Goal: Task Accomplishment & Management: Manage account settings

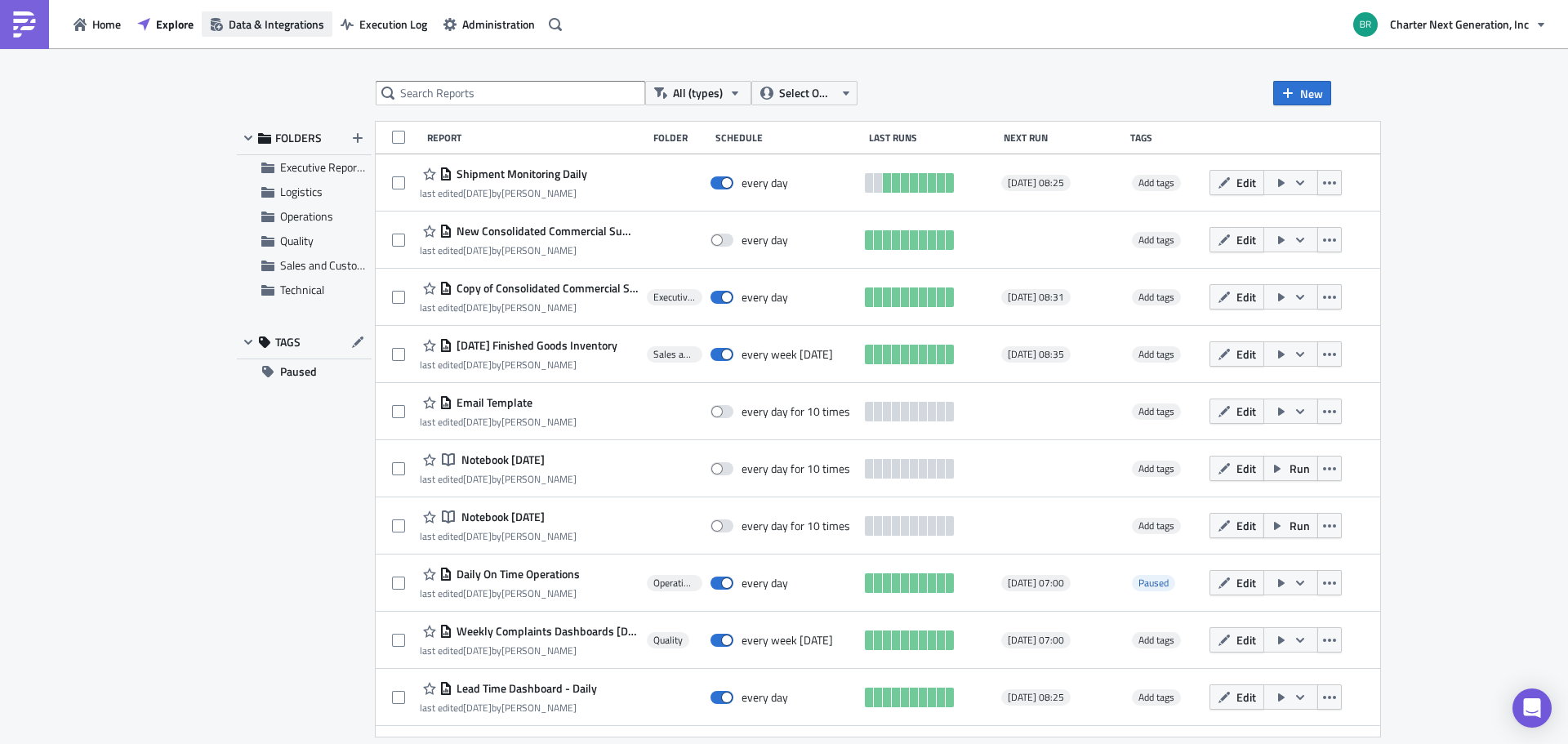
click at [307, 19] on span "Data & Integrations" at bounding box center [276, 24] width 95 height 17
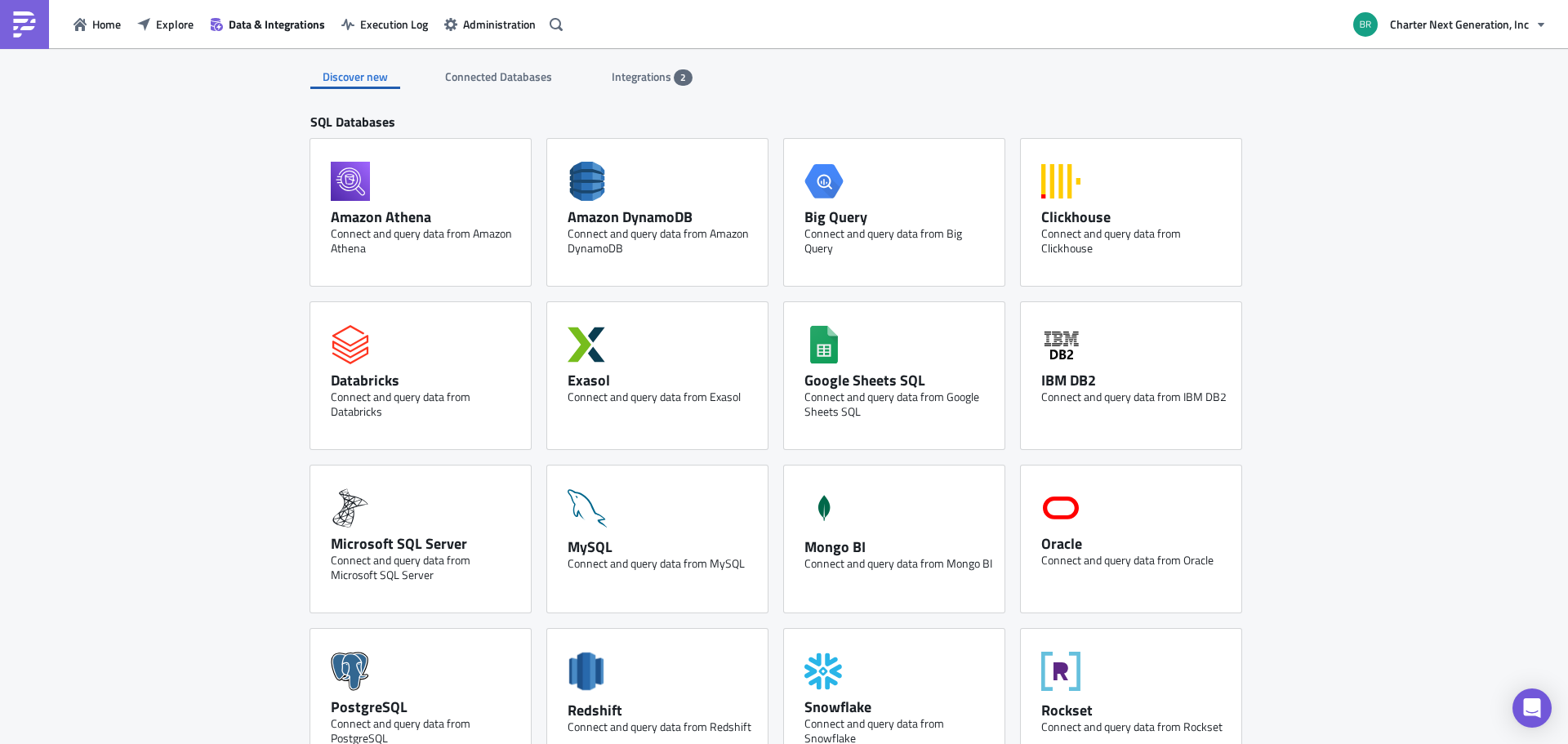
click at [643, 72] on span "Integrations" at bounding box center [643, 76] width 62 height 17
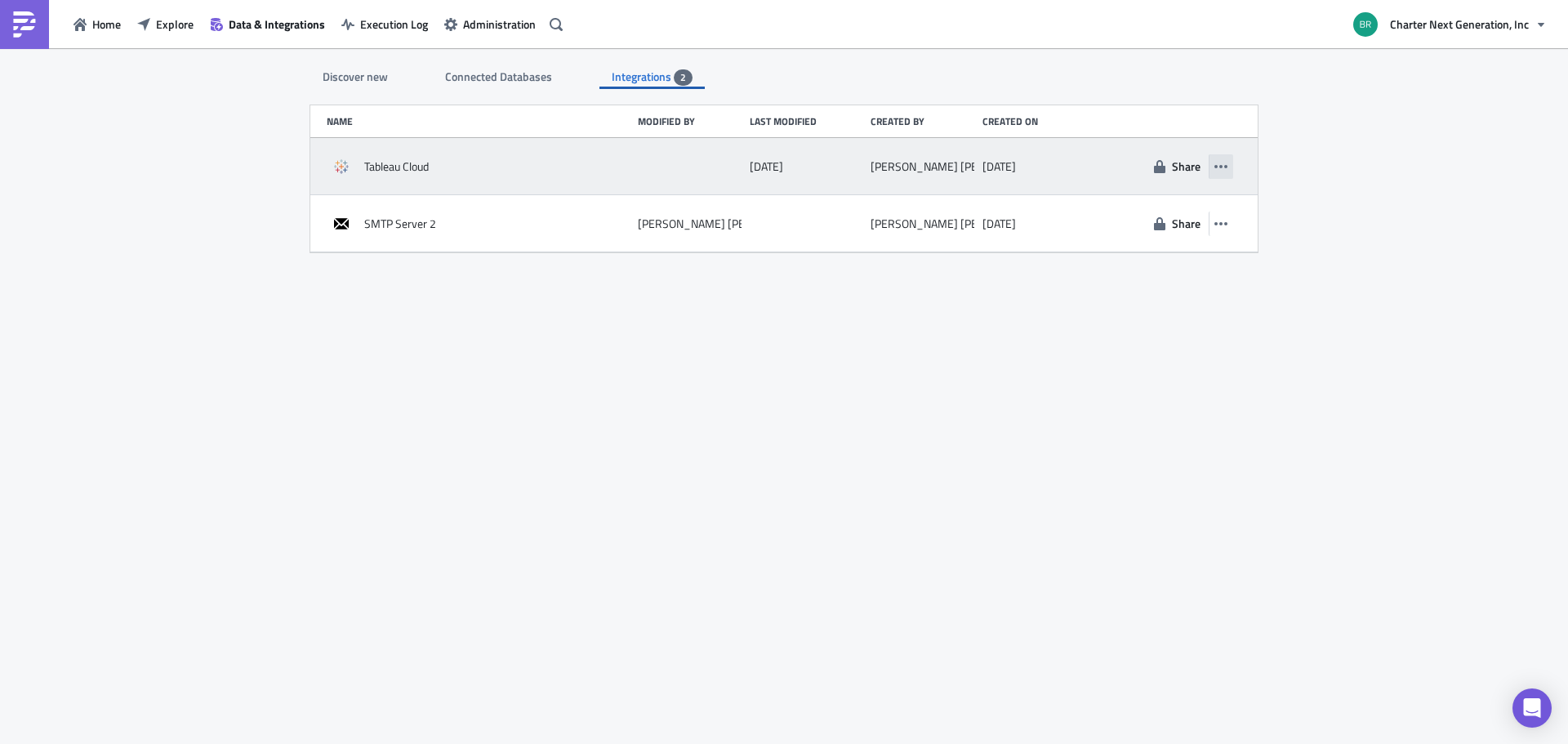
click at [1219, 167] on icon "button" at bounding box center [1221, 167] width 13 height 13
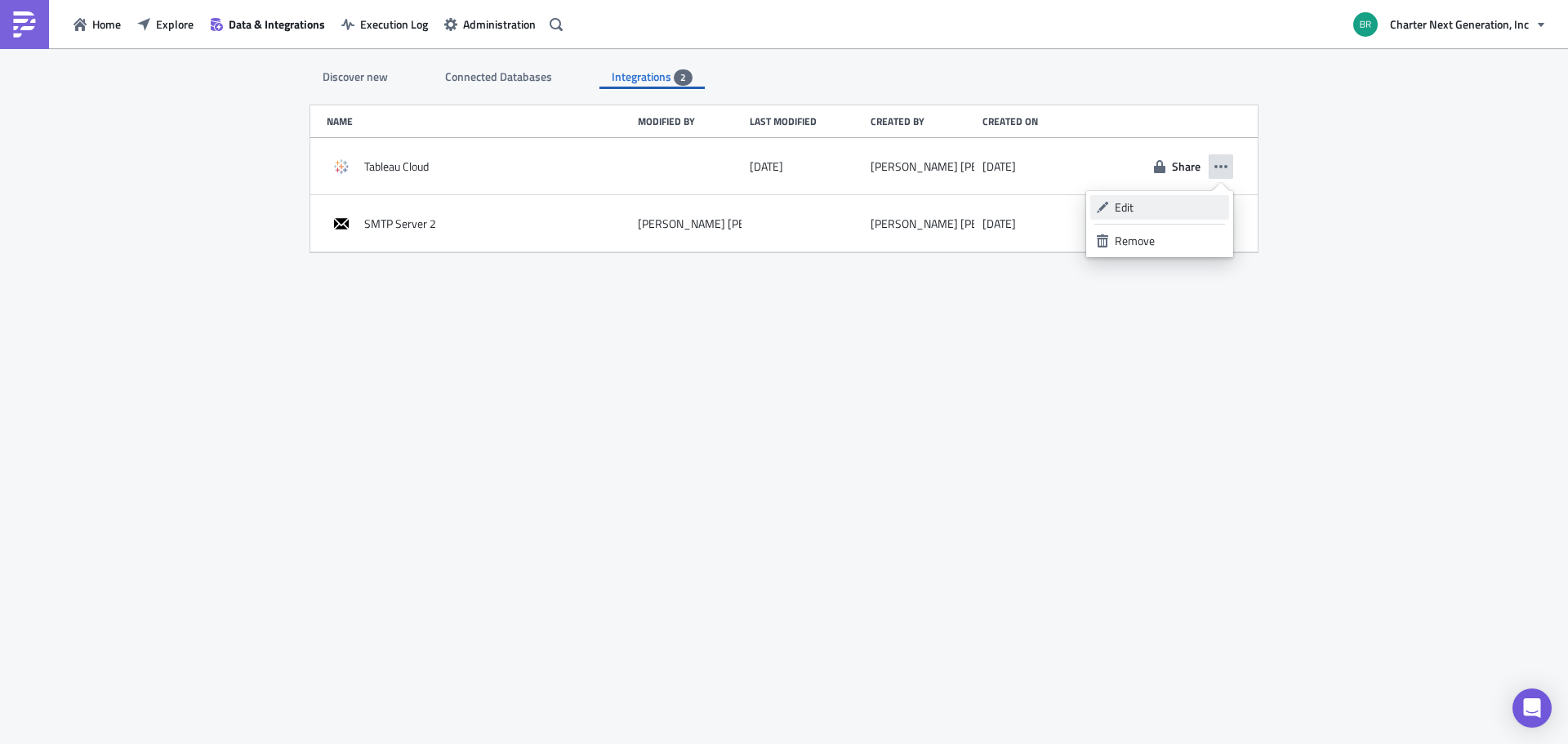
click at [1142, 208] on div "Edit" at bounding box center [1169, 207] width 109 height 16
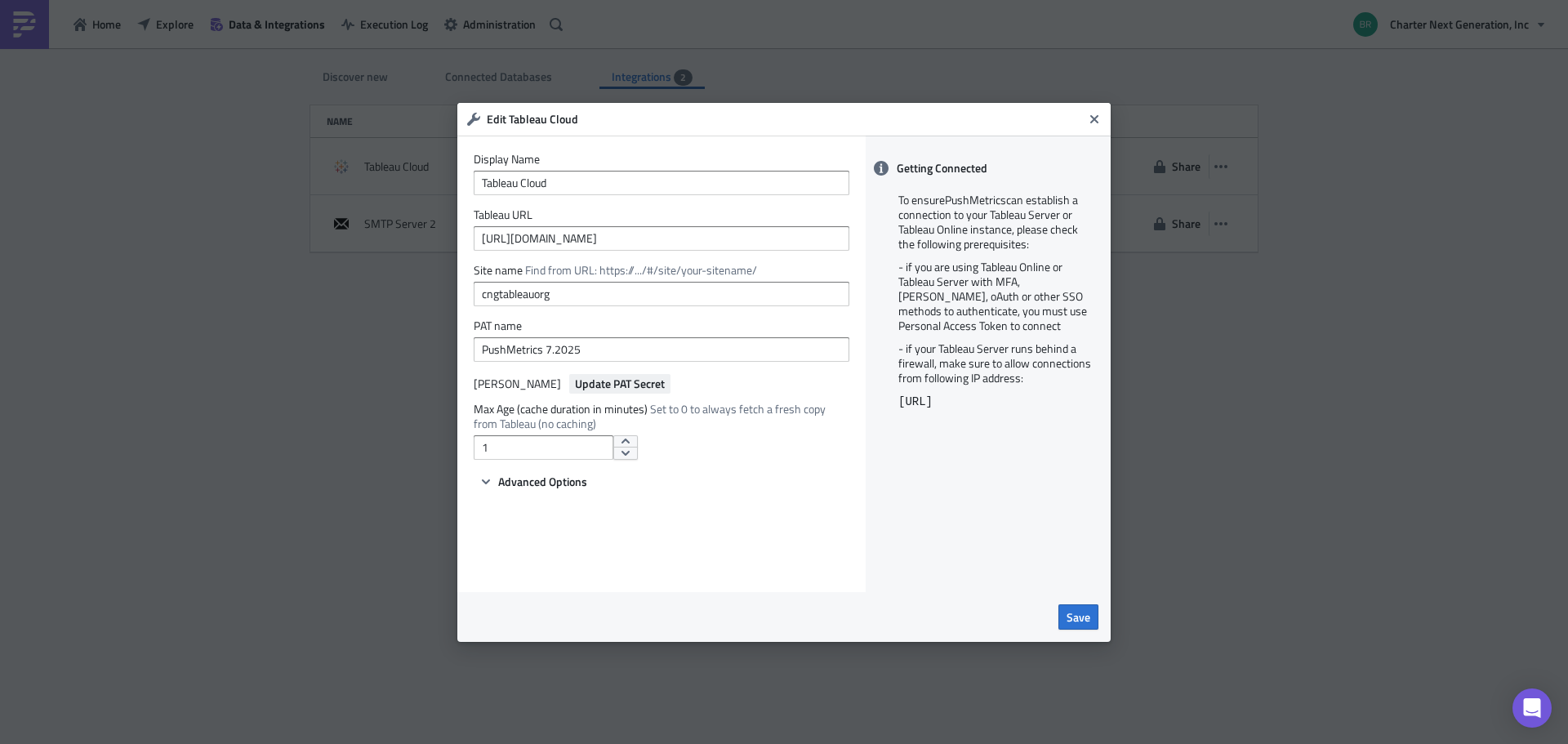
click at [583, 387] on span "Update PAT Secret" at bounding box center [620, 383] width 90 height 17
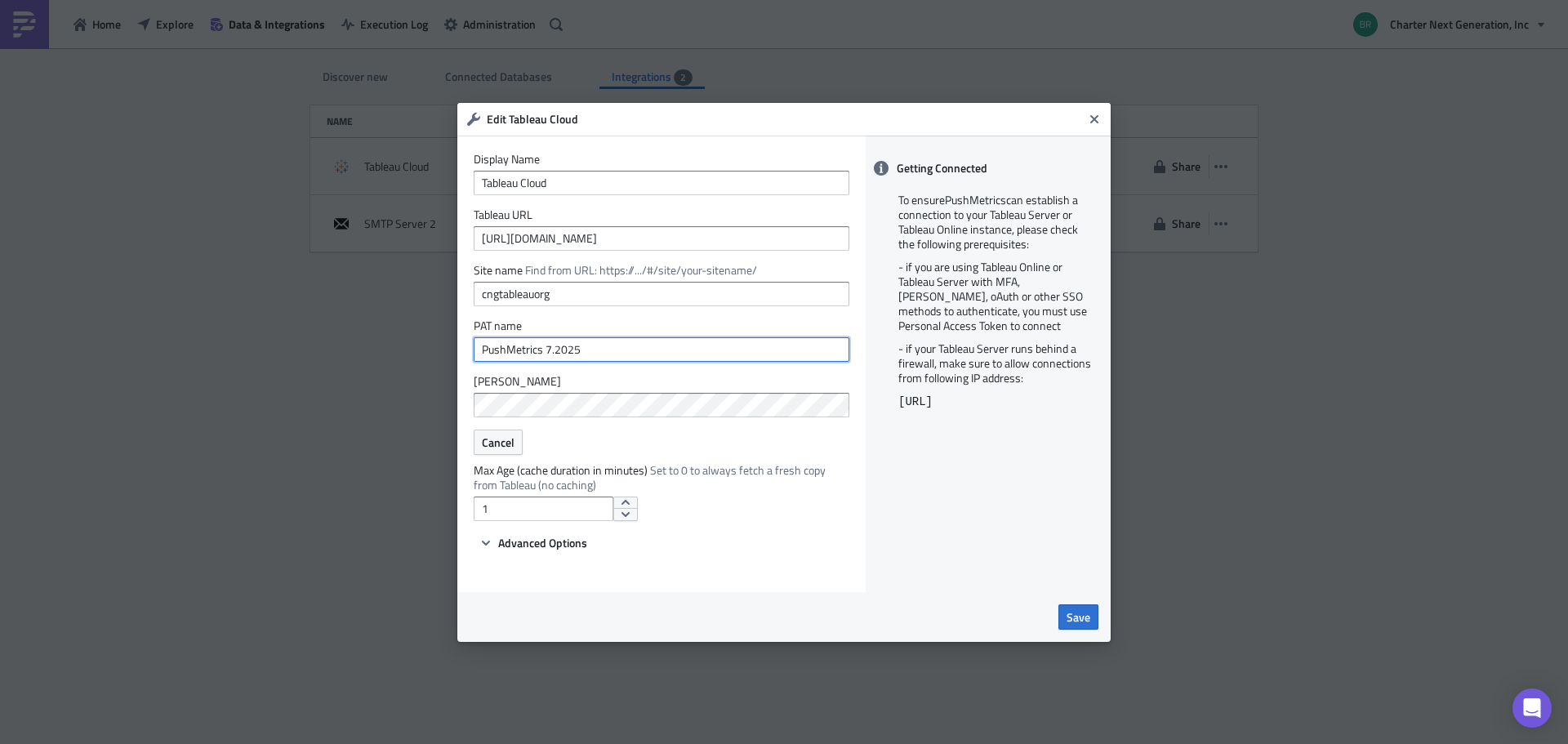
drag, startPoint x: 598, startPoint y: 347, endPoint x: 316, endPoint y: 337, distance: 282.2
click at [316, 337] on div "Edit Tableau Cloud Display Name Tableau Cloud Tableau URL [URL][DOMAIN_NAME] Si…" at bounding box center [784, 372] width 1568 height 744
paste input "10"
type input "PushMetrics 10.2025"
click at [1084, 611] on span "Save" at bounding box center [1078, 617] width 24 height 17
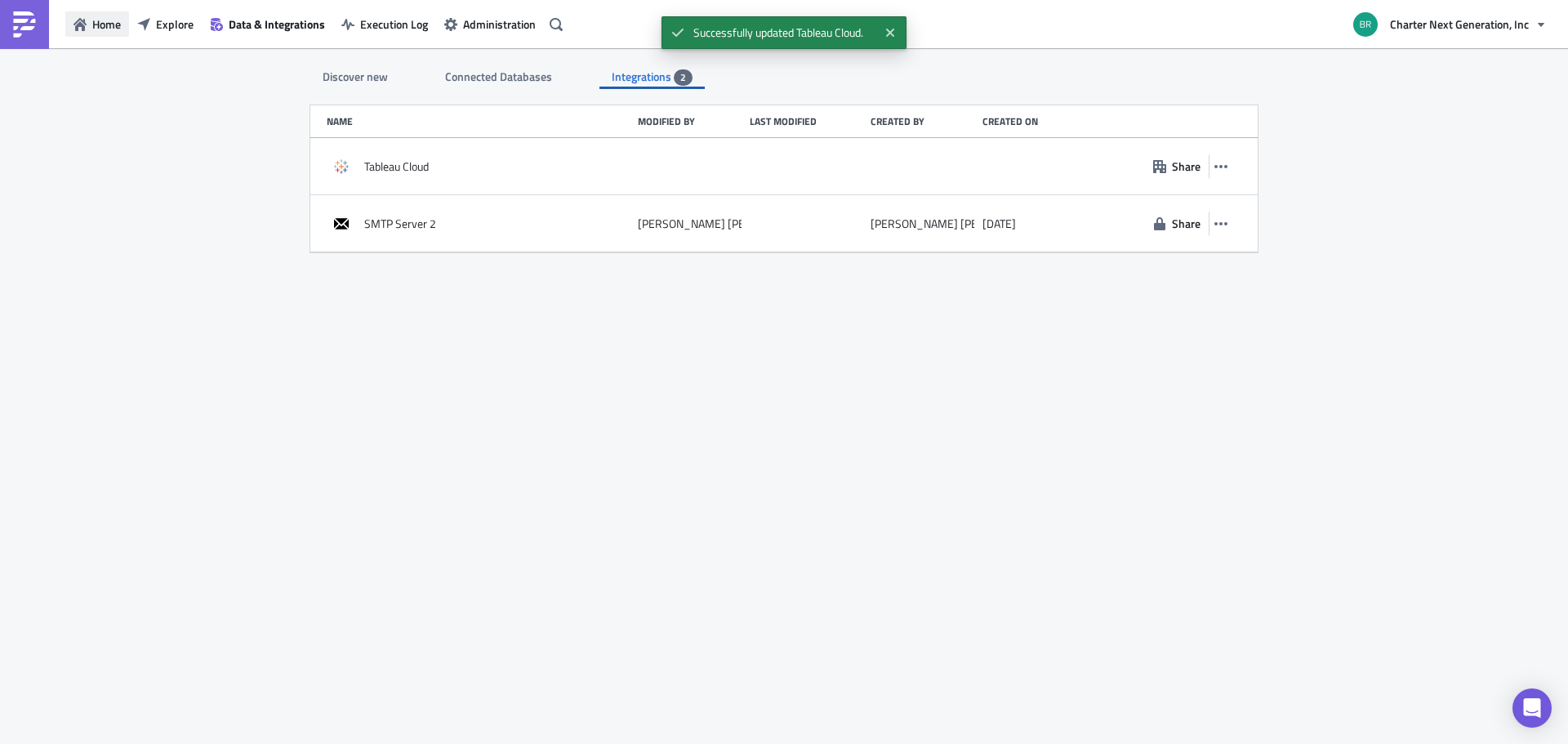
click at [89, 23] on button "Home" at bounding box center [98, 24] width 64 height 25
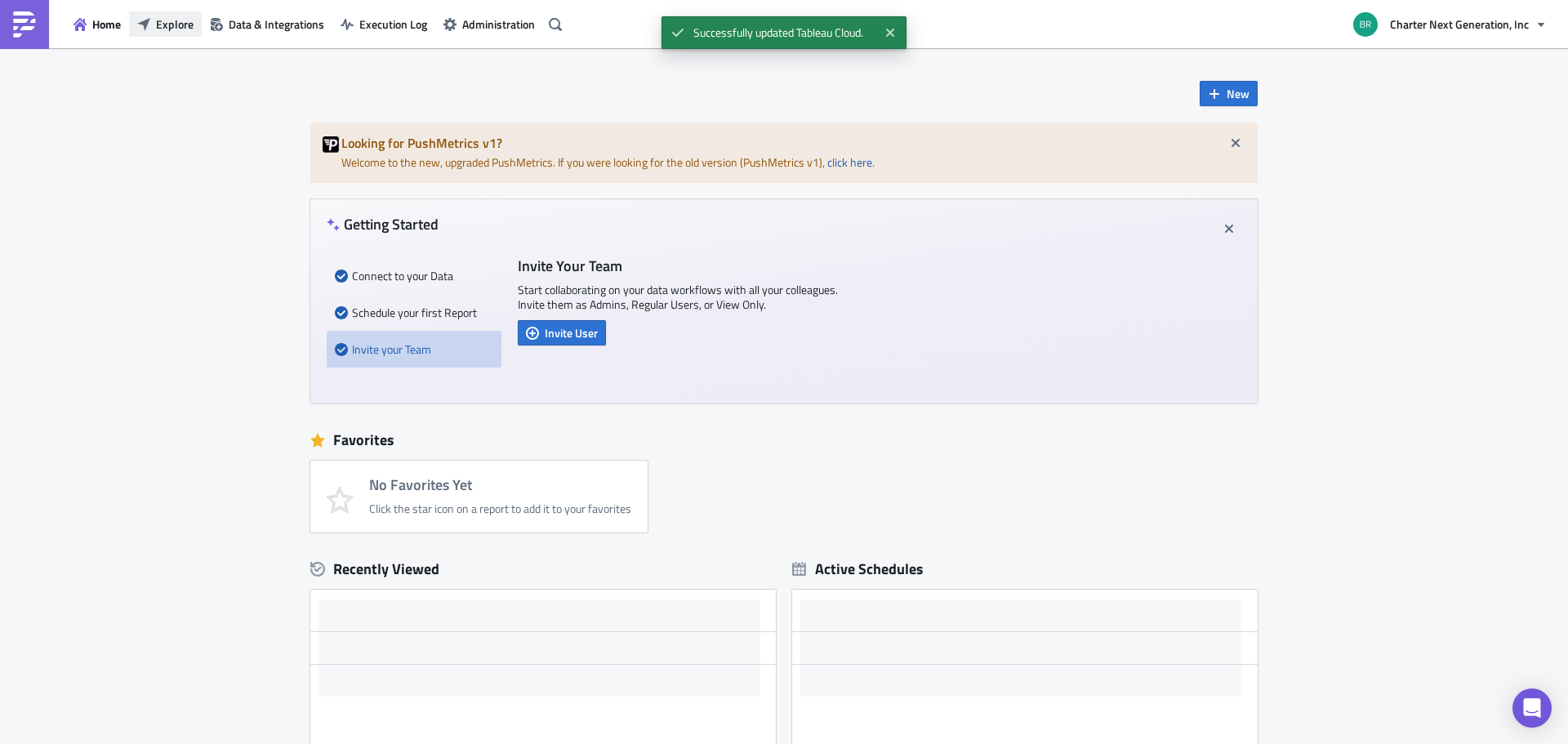
click at [179, 27] on span "Explore" at bounding box center [174, 24] width 38 height 17
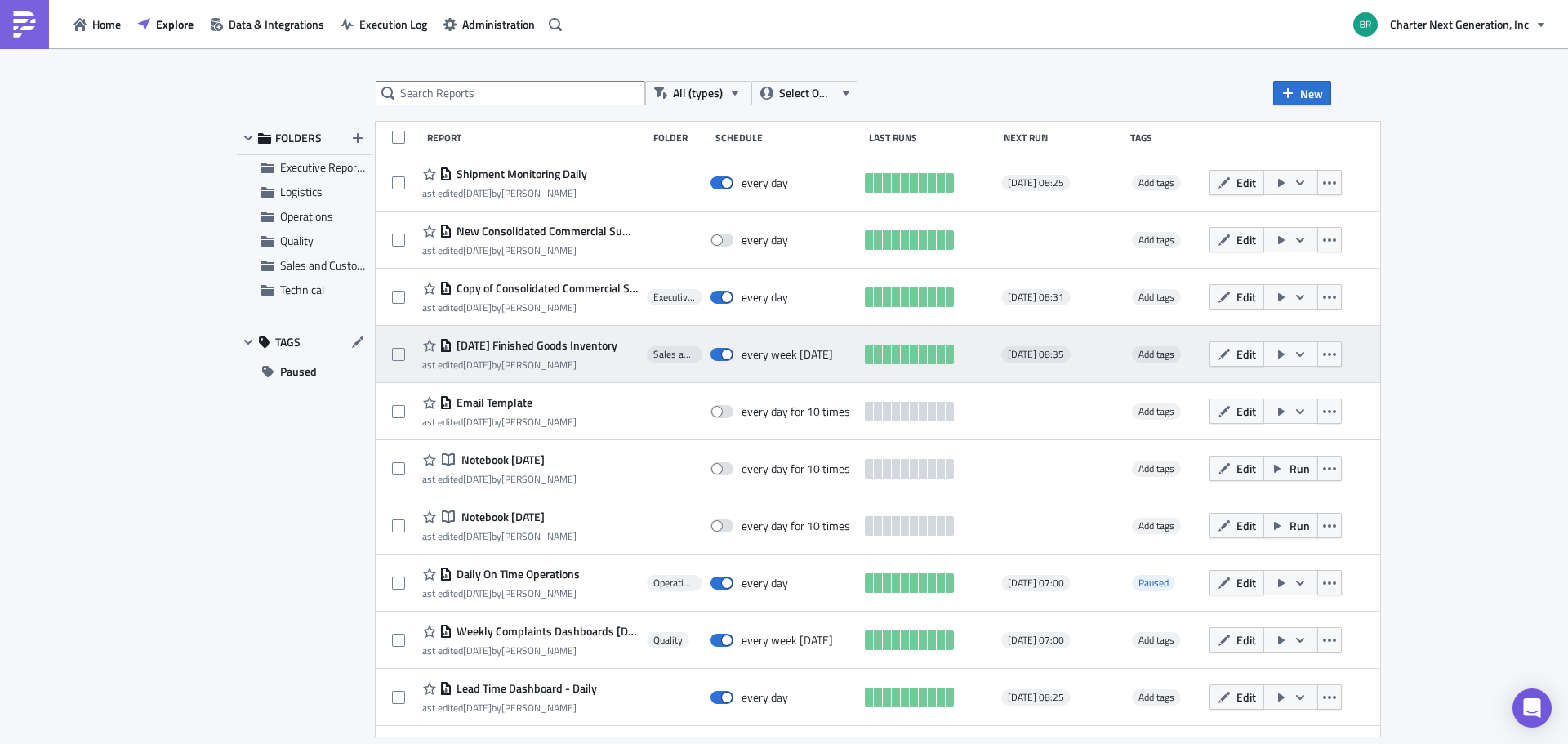
click at [1306, 358] on icon "button" at bounding box center [1300, 355] width 13 height 13
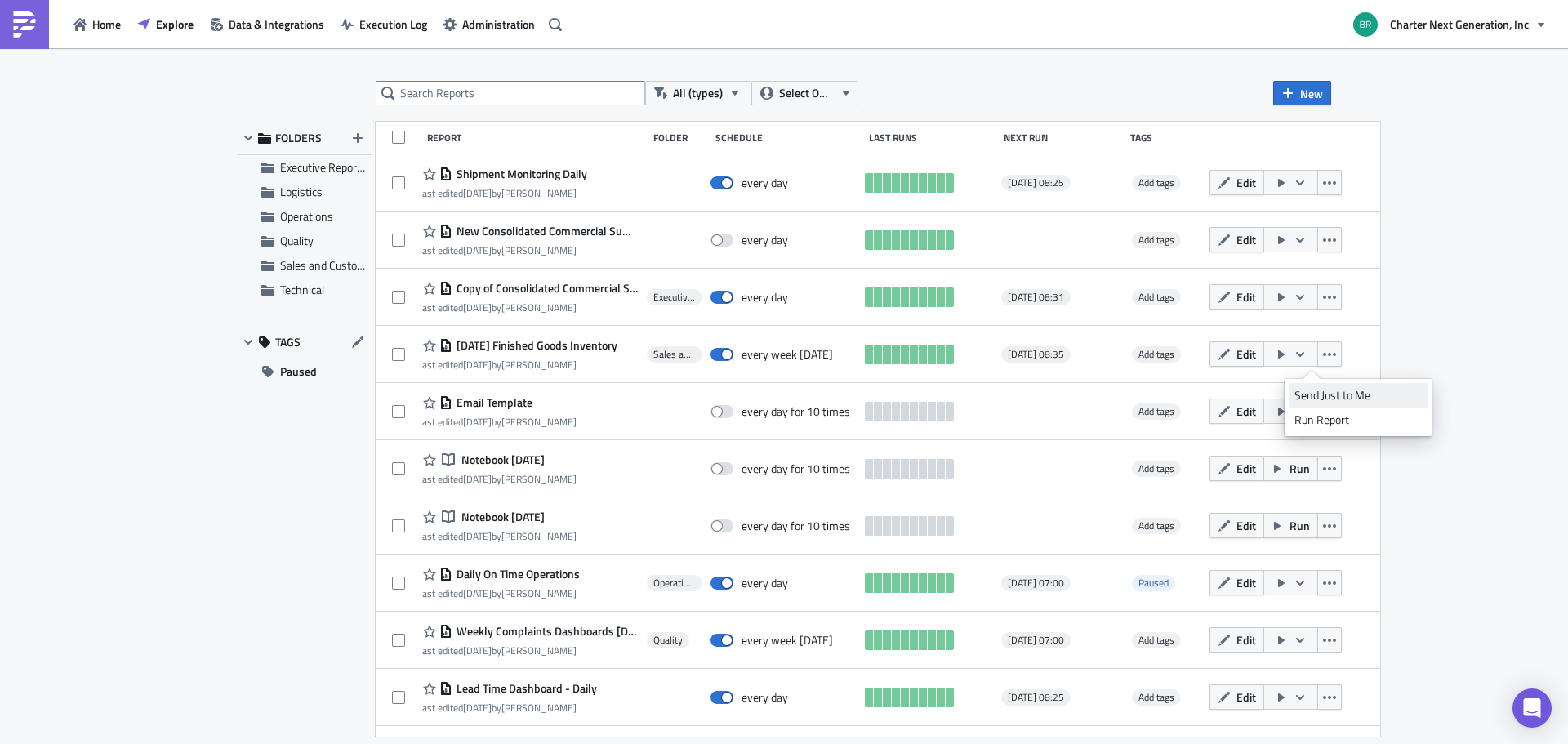
click at [1341, 393] on div "Send Just to Me" at bounding box center [1357, 395] width 127 height 16
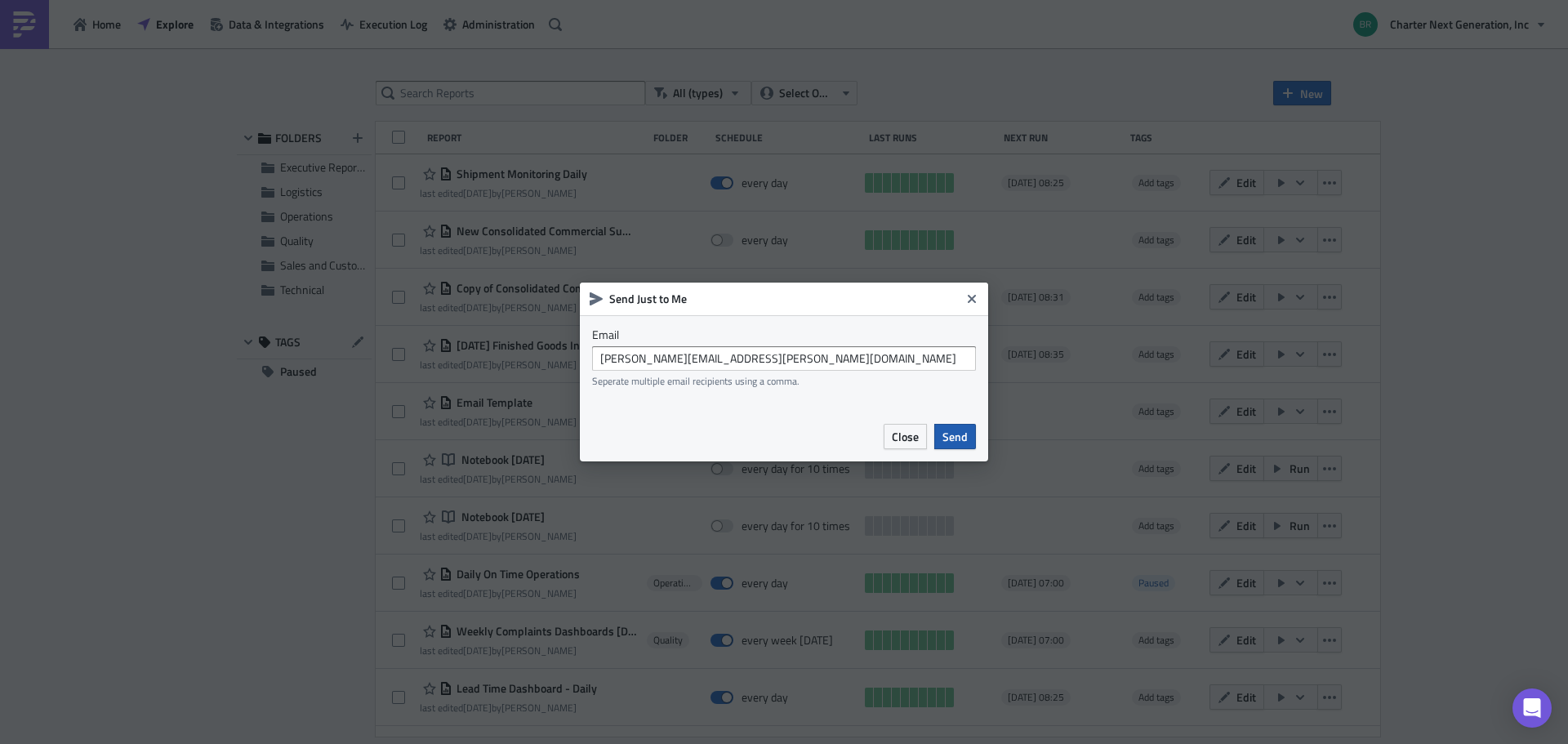
click at [960, 430] on span "Send" at bounding box center [955, 436] width 25 height 17
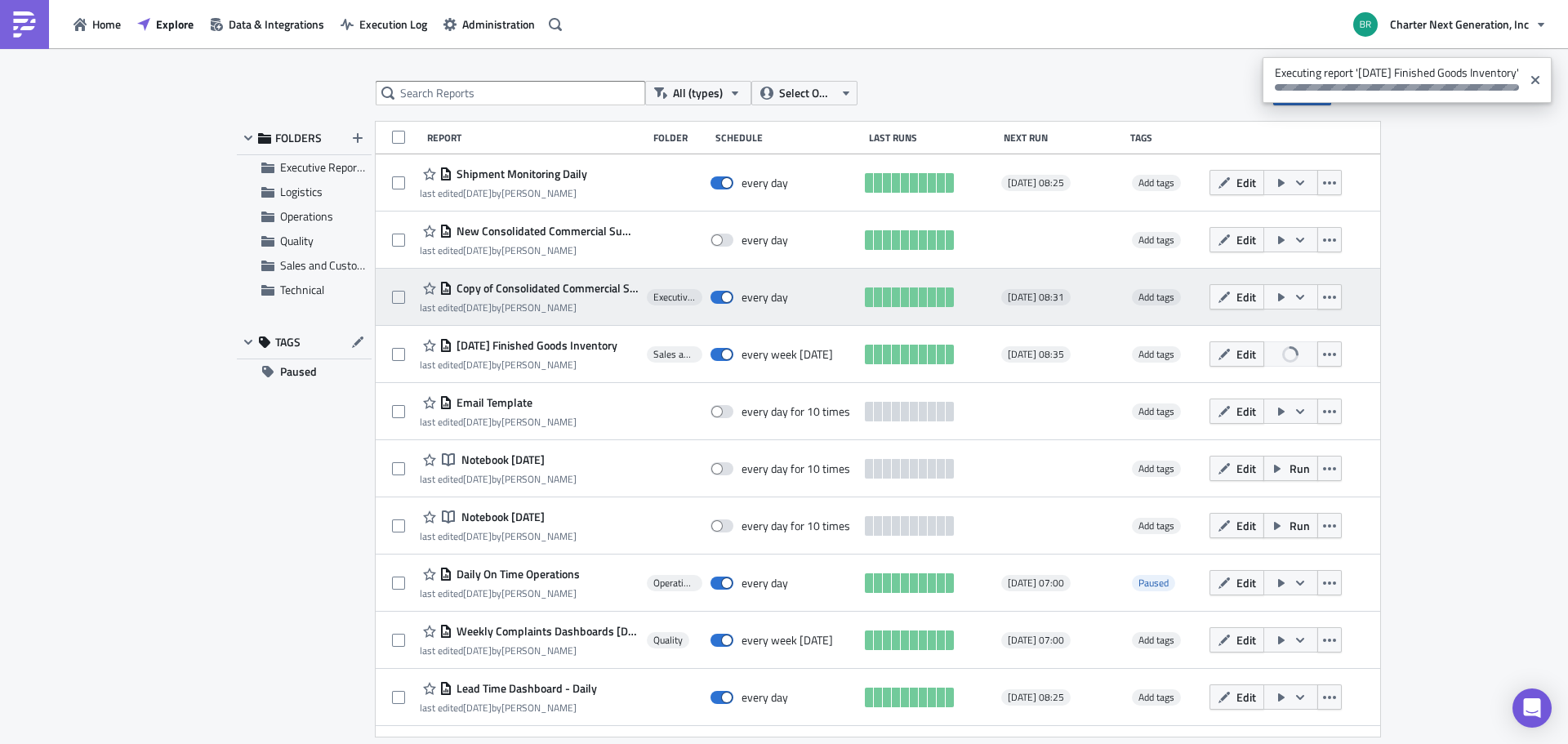
click at [1318, 297] on button "button" at bounding box center [1290, 297] width 55 height 25
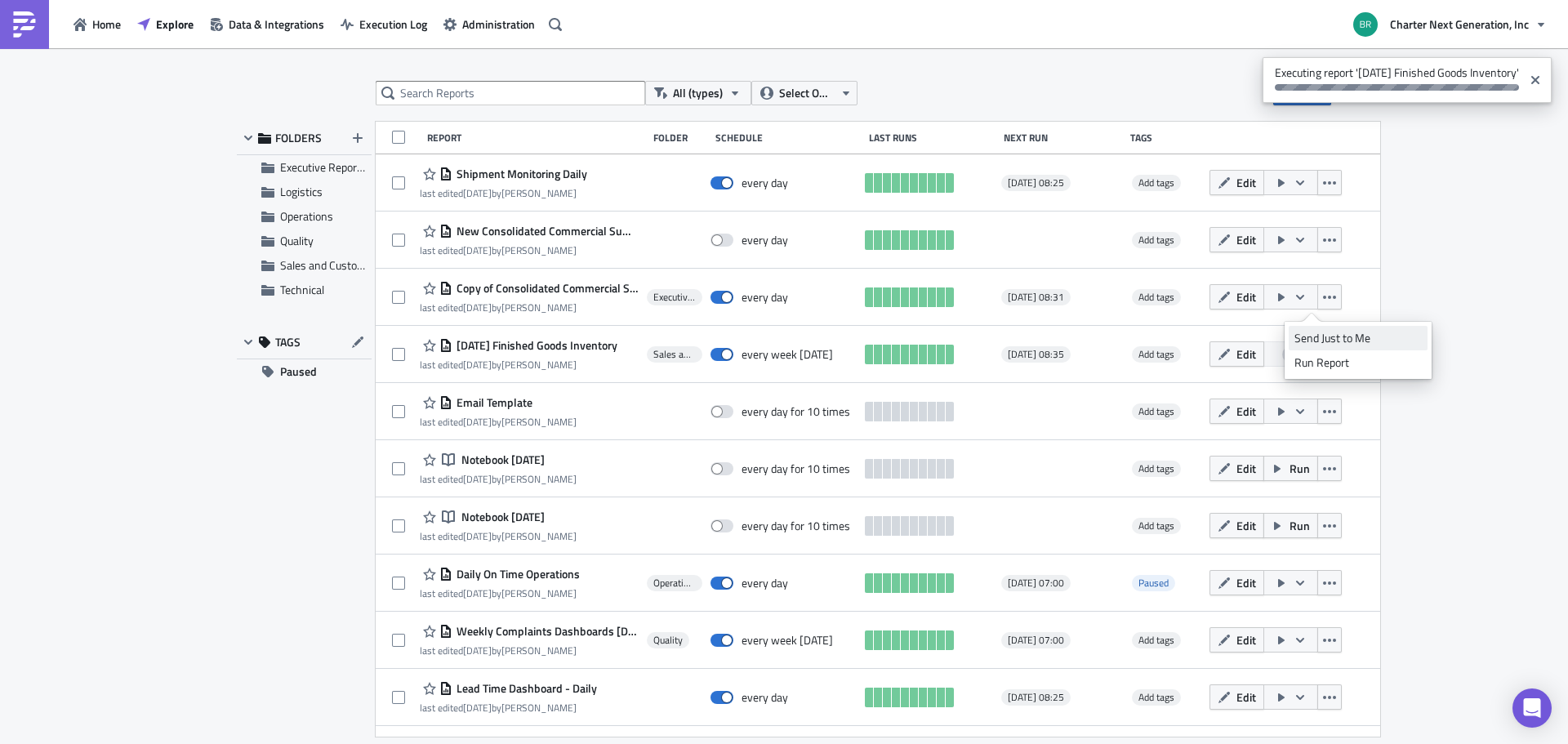
click at [1331, 329] on link "Send Just to Me" at bounding box center [1357, 338] width 139 height 24
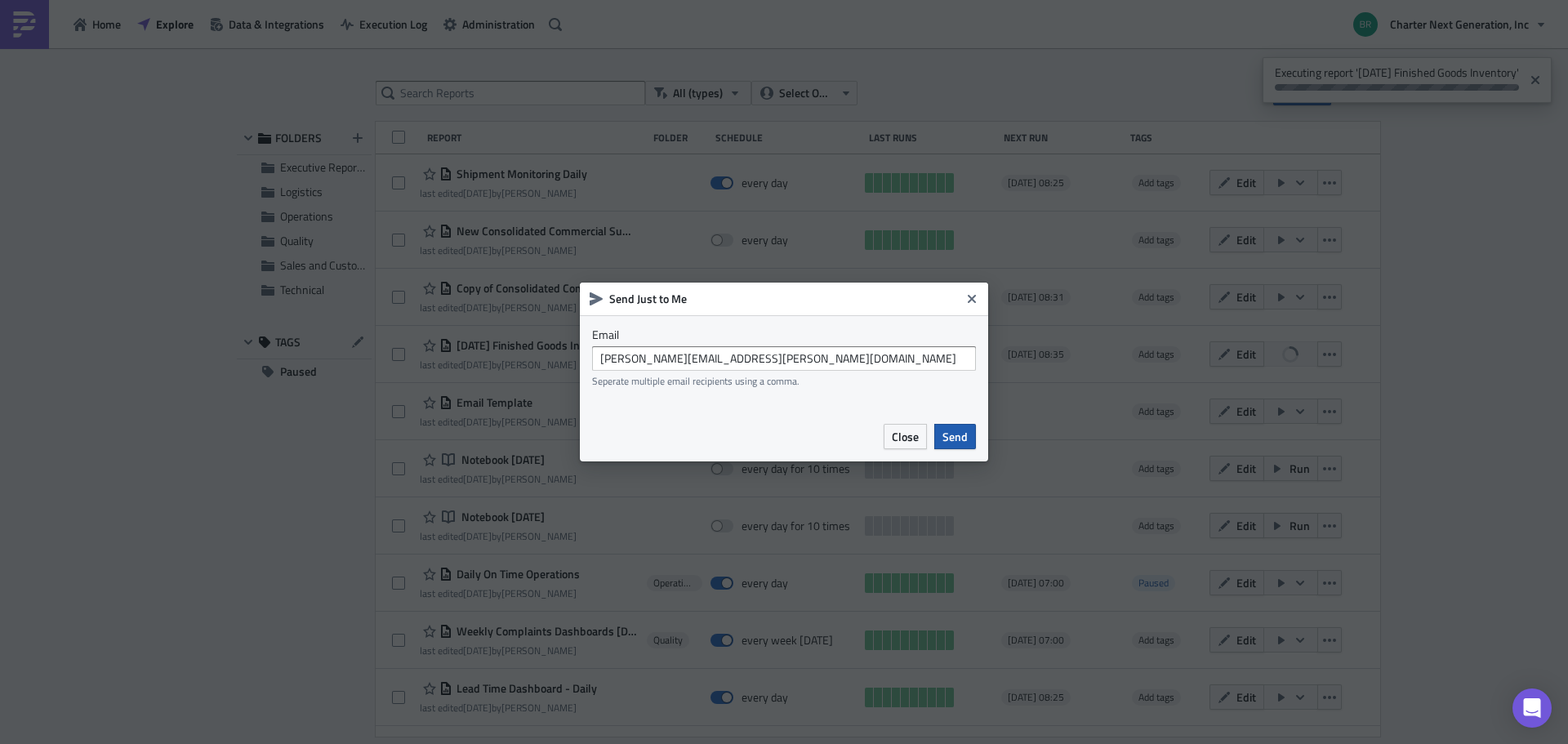
click at [968, 435] on button "Send" at bounding box center [954, 436] width 41 height 25
